Goal: Information Seeking & Learning: Learn about a topic

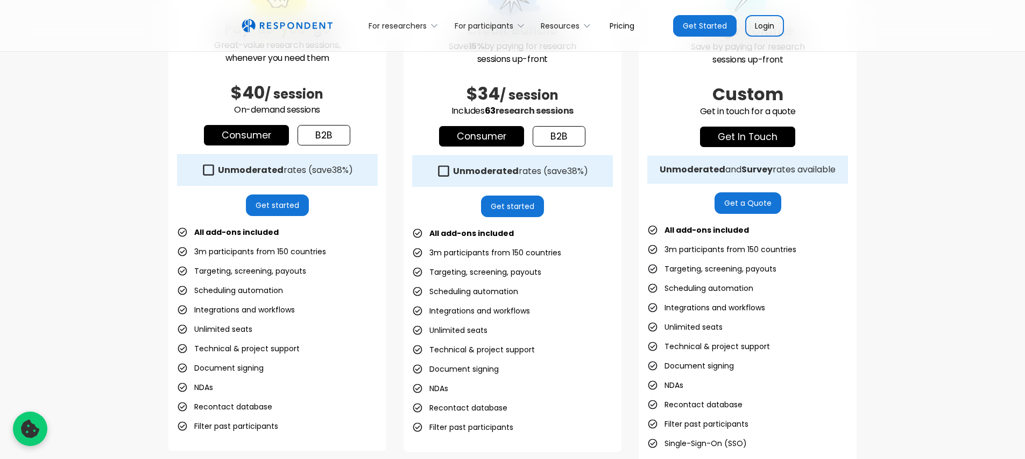
scroll to position [402, 0]
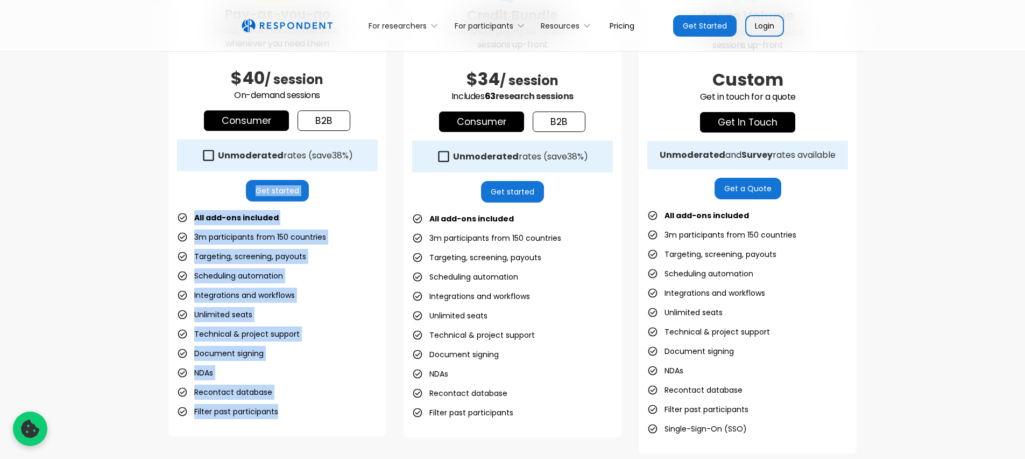
drag, startPoint x: 301, startPoint y: 414, endPoint x: 150, endPoint y: 195, distance: 266.2
click at [150, 195] on div "Pay-as-you-go Great-value research sessions, whenever you need them $40 / sessi…" at bounding box center [512, 195] width 1025 height 601
copy div "Get started All add-ons included 3m participants from 150 countries Targeting, …"
click at [87, 327] on div "Pay-as-you-go Great-value research sessions, whenever you need them $40 / sessi…" at bounding box center [512, 195] width 1025 height 601
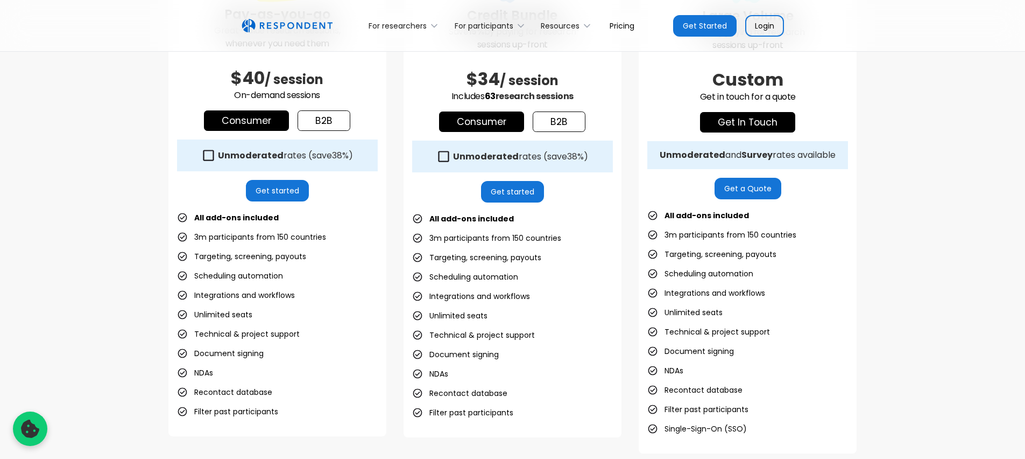
click at [218, 392] on li "Recontact database" at bounding box center [224, 391] width 95 height 15
click at [165, 395] on div "Pay-as-you-go Great-value research sessions, whenever you need them $40 / sessi…" at bounding box center [512, 195] width 1025 height 601
click at [318, 122] on link "b2b" at bounding box center [324, 120] width 53 height 20
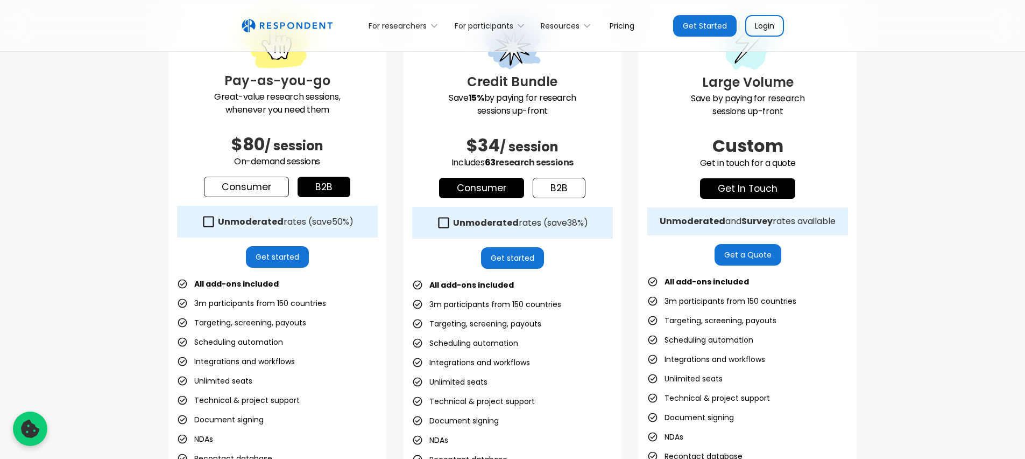
scroll to position [334, 0]
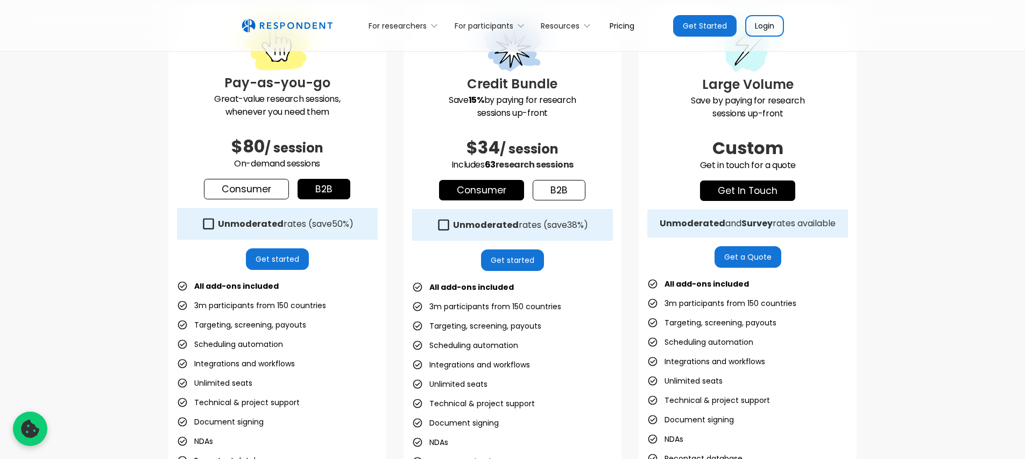
click at [263, 188] on link "Consumer" at bounding box center [246, 189] width 85 height 20
click at [333, 192] on link "b2b" at bounding box center [324, 189] width 53 height 20
click at [243, 191] on link "Consumer" at bounding box center [246, 189] width 85 height 20
click at [73, 375] on div "Pay-as-you-go Great-value research sessions, whenever you need them $40 / sessi…" at bounding box center [512, 263] width 1025 height 601
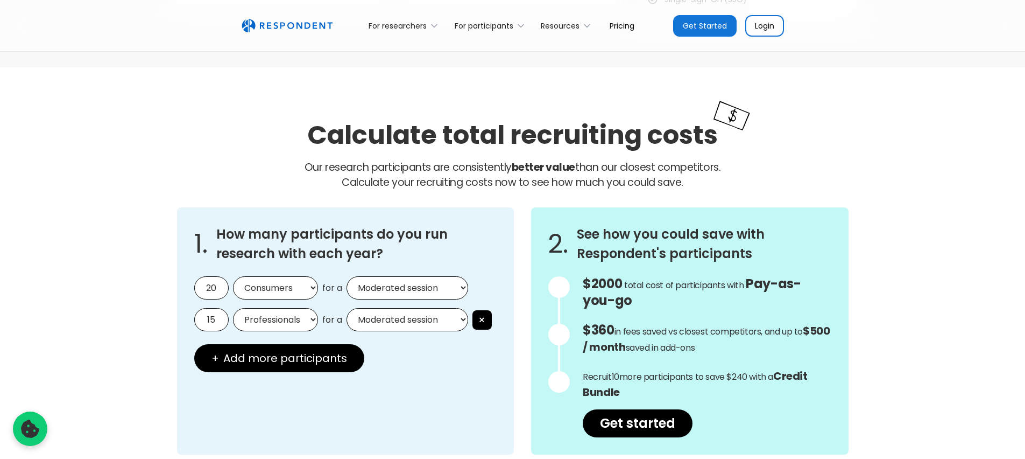
scroll to position [888, 0]
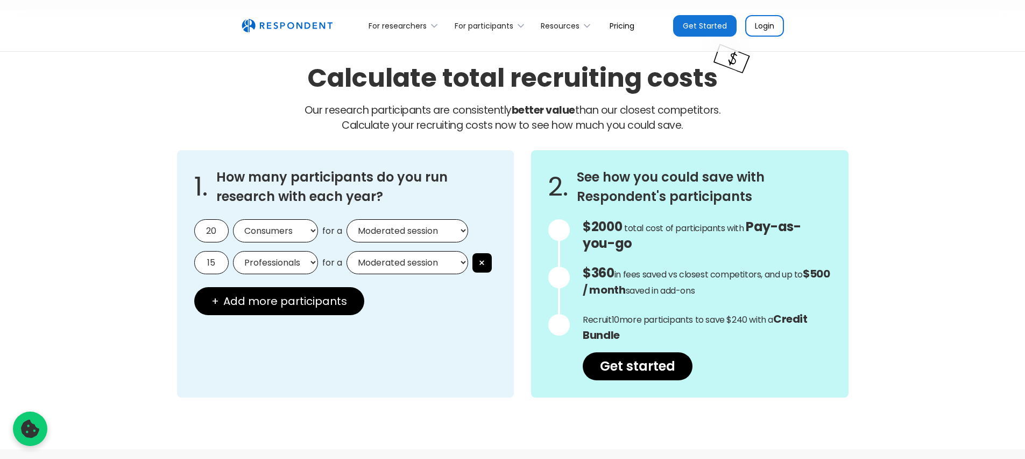
click at [216, 230] on input "20" at bounding box center [211, 230] width 34 height 23
